Goal: Task Accomplishment & Management: Use online tool/utility

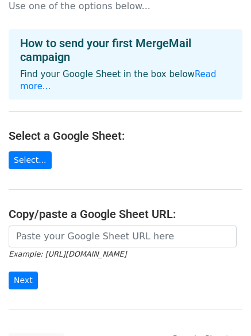
scroll to position [57, 0]
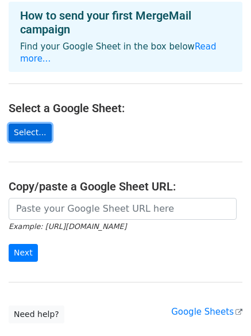
click at [37, 124] on link "Select..." at bounding box center [30, 133] width 43 height 18
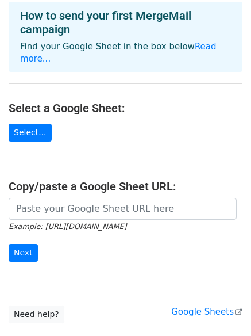
click at [13, 129] on main "Choose a Google Sheet Use one of the options below... How to send your first Me…" at bounding box center [125, 137] width 251 height 372
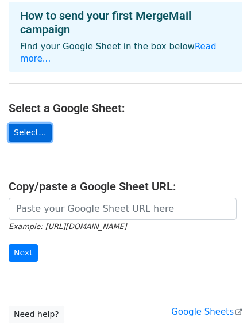
click at [18, 124] on link "Select..." at bounding box center [30, 133] width 43 height 18
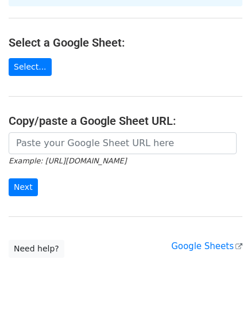
scroll to position [125, 0]
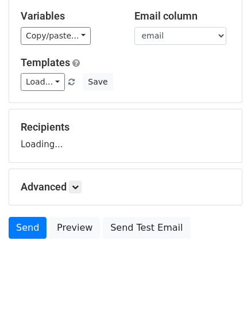
scroll to position [110, 0]
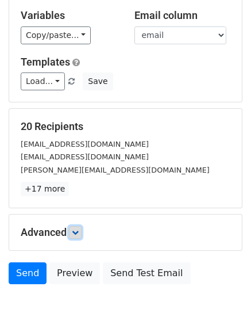
click at [75, 235] on icon at bounding box center [75, 232] width 7 height 7
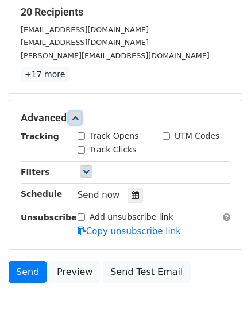
scroll to position [225, 0]
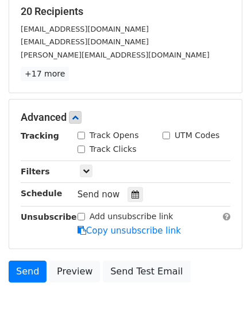
click at [83, 132] on input "Track Opens" at bounding box center [81, 135] width 7 height 7
checkbox input "true"
click at [85, 148] on div "Track Clicks" at bounding box center [107, 149] width 59 height 12
click at [83, 147] on input "Track Clicks" at bounding box center [81, 148] width 7 height 7
checkbox input "true"
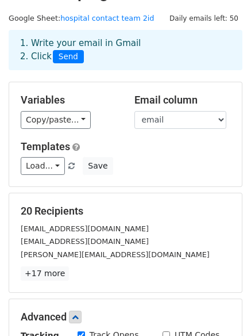
scroll to position [0, 0]
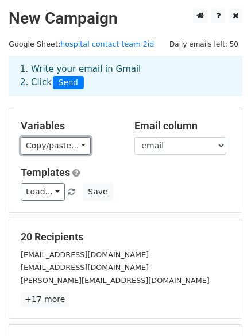
click at [68, 151] on link "Copy/paste..." at bounding box center [56, 146] width 70 height 18
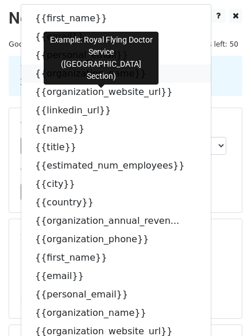
click at [72, 75] on link "{{organization_name}}" at bounding box center [116, 73] width 190 height 18
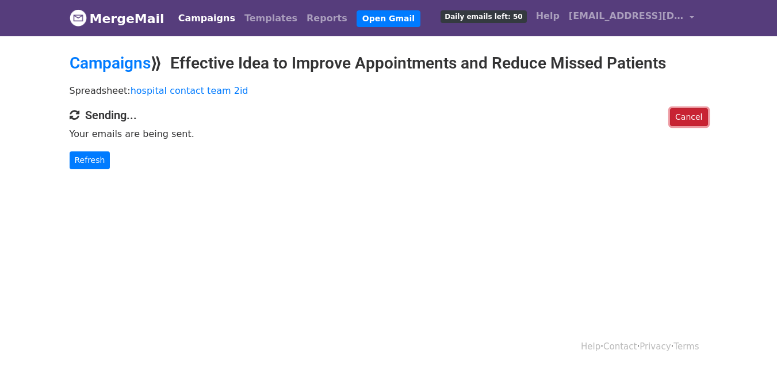
click at [684, 114] on link "Cancel" at bounding box center [688, 117] width 37 height 18
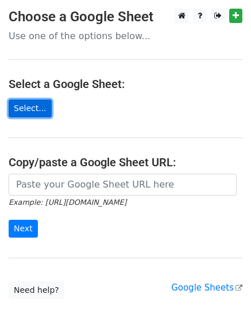
click at [24, 111] on link "Select..." at bounding box center [30, 108] width 43 height 18
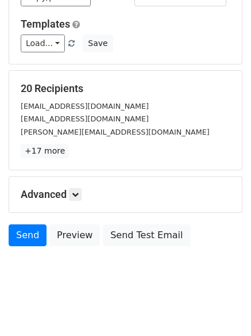
scroll to position [156, 0]
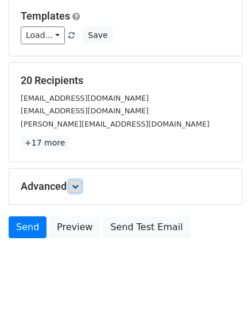
click at [74, 180] on link at bounding box center [75, 186] width 13 height 13
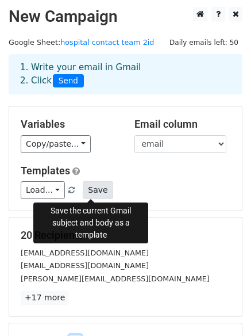
scroll to position [0, 0]
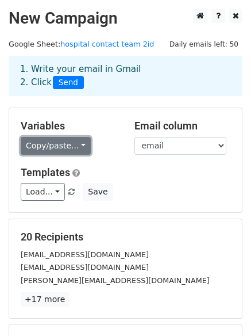
click at [56, 141] on link "Copy/paste..." at bounding box center [56, 146] width 70 height 18
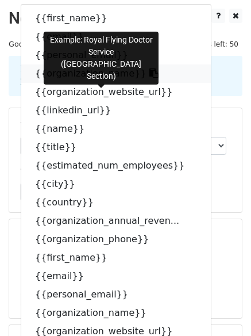
click at [149, 70] on icon at bounding box center [153, 72] width 9 height 9
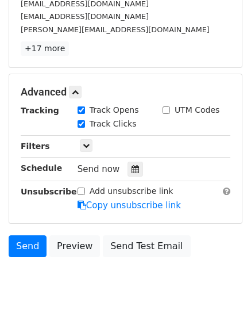
scroll to position [269, 0]
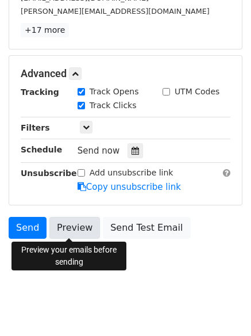
click at [68, 219] on link "Preview" at bounding box center [74, 228] width 51 height 22
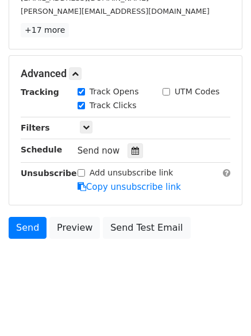
click at [82, 282] on body "New Campaign Daily emails left: 50 Google Sheet: hospital contact team 2id 1. W…" at bounding box center [125, 15] width 251 height 551
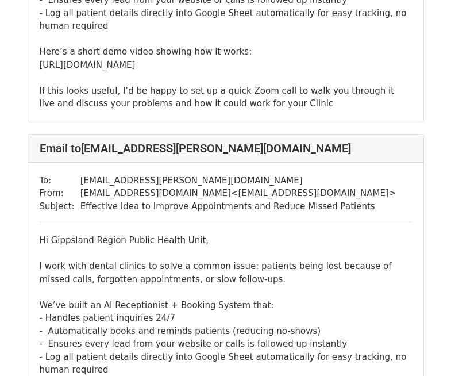
scroll to position [1782, 0]
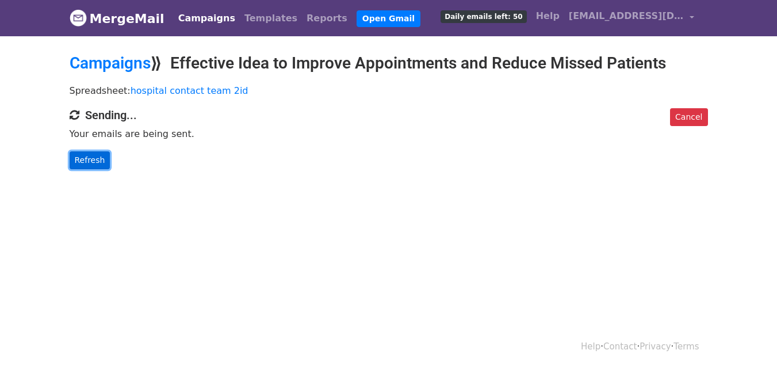
click at [99, 163] on link "Refresh" at bounding box center [90, 160] width 41 height 18
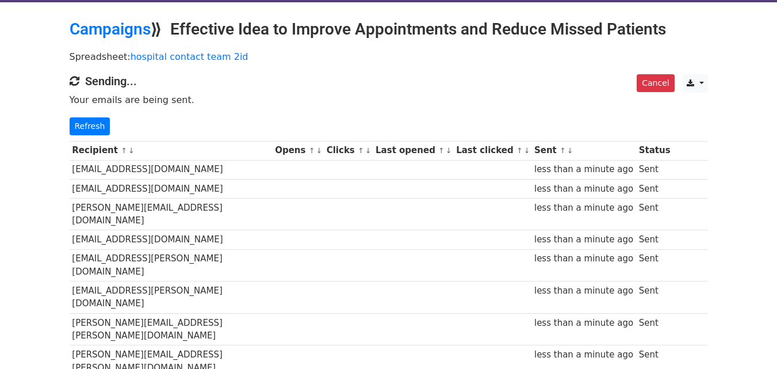
scroll to position [45, 0]
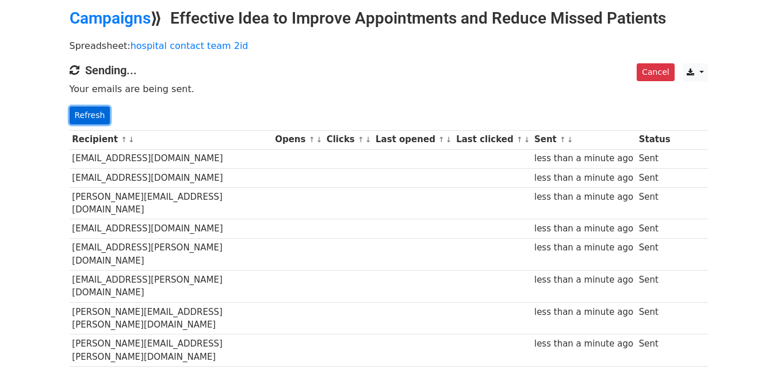
click at [102, 116] on link "Refresh" at bounding box center [90, 115] width 41 height 18
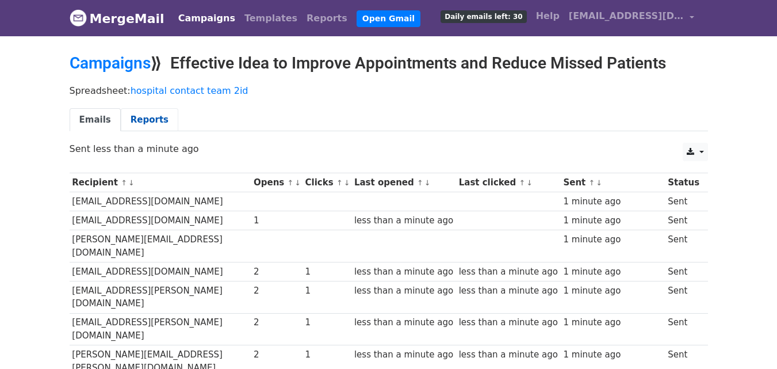
click at [149, 114] on link "Reports" at bounding box center [149, 120] width 57 height 24
